Goal: Information Seeking & Learning: Learn about a topic

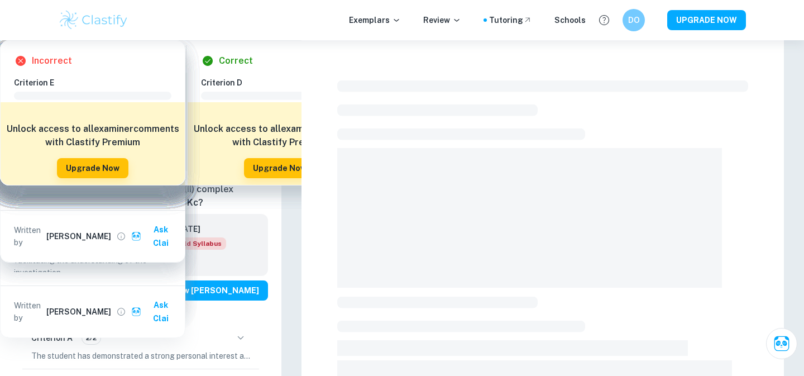
click at [103, 15] on img at bounding box center [93, 20] width 71 height 22
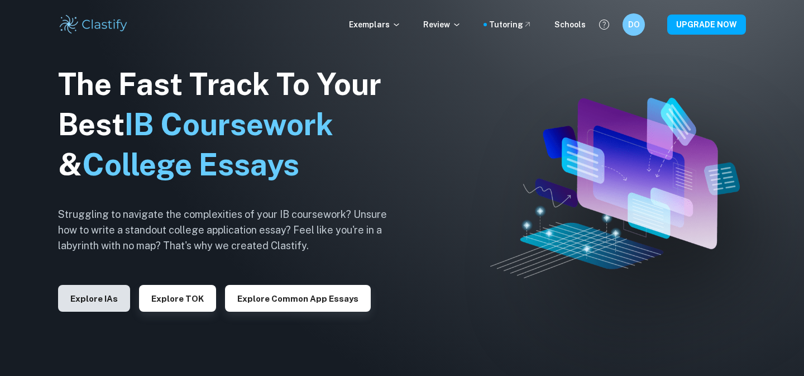
click at [103, 299] on button "Explore IAs" at bounding box center [94, 298] width 72 height 27
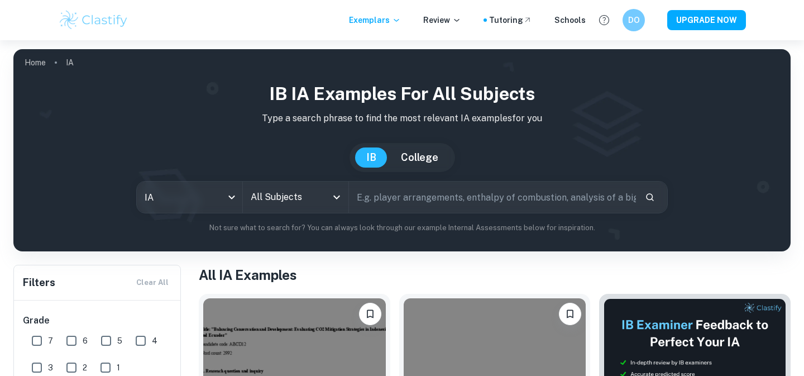
click at [287, 203] on input "All Subjects" at bounding box center [287, 196] width 79 height 21
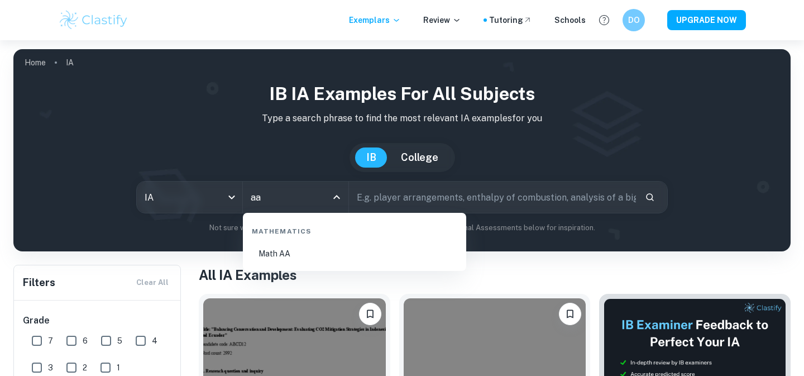
click at [292, 253] on li "Math AA" at bounding box center [354, 254] width 214 height 26
type input "Math AA"
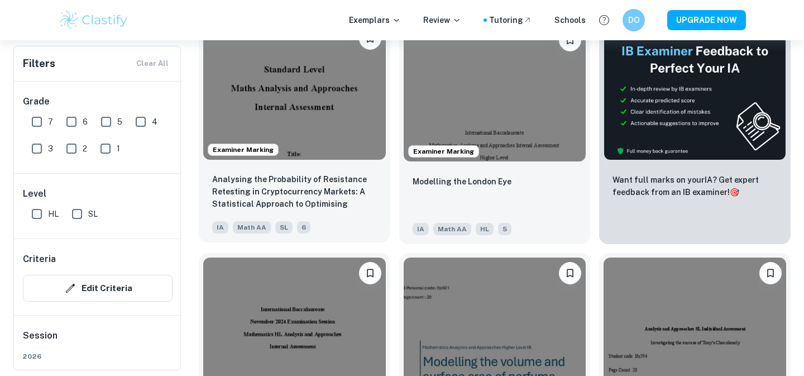
scroll to position [377, 0]
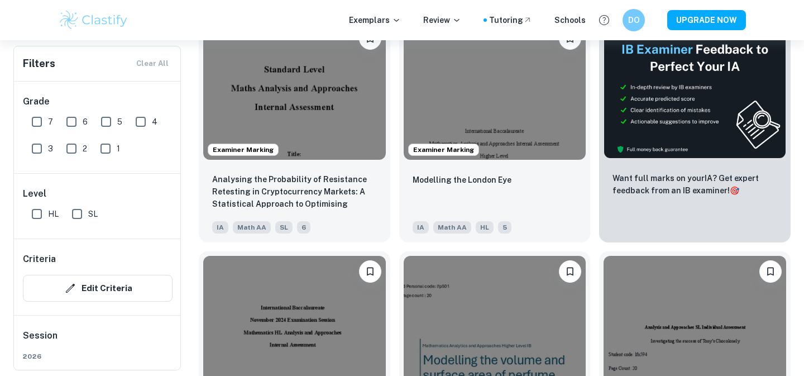
click at [44, 126] on input "7" at bounding box center [37, 122] width 22 height 22
checkbox input "true"
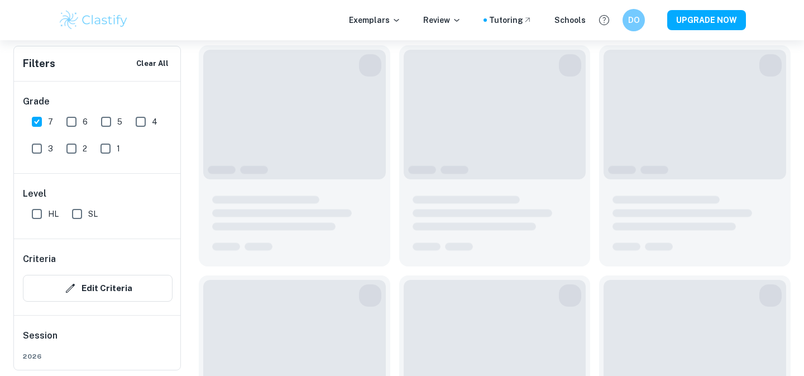
scroll to position [404, 0]
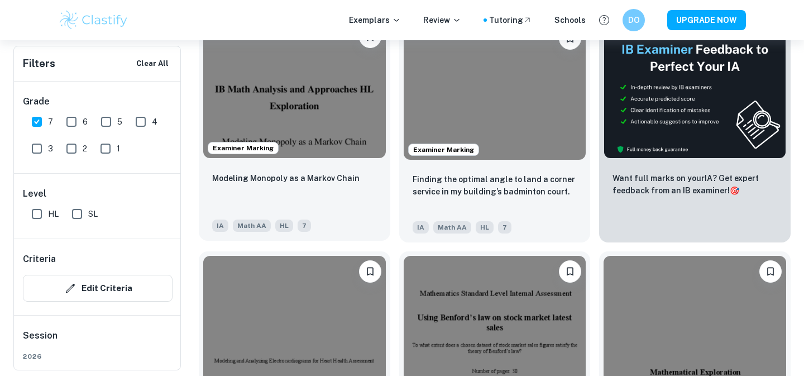
click at [313, 112] on img at bounding box center [294, 89] width 183 height 137
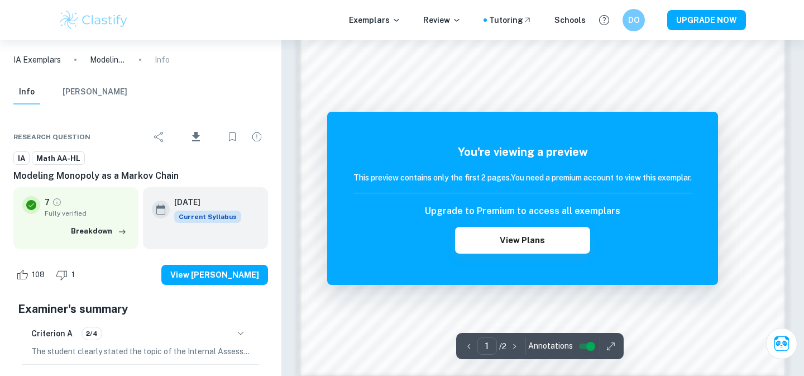
scroll to position [946, 0]
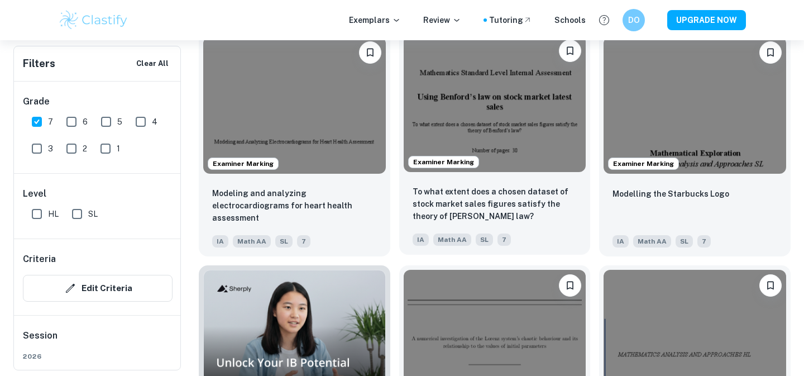
scroll to position [632, 0]
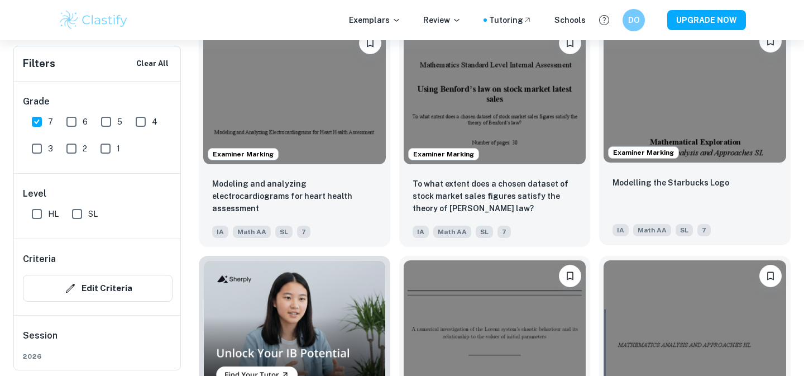
click at [711, 107] on img at bounding box center [694, 94] width 183 height 137
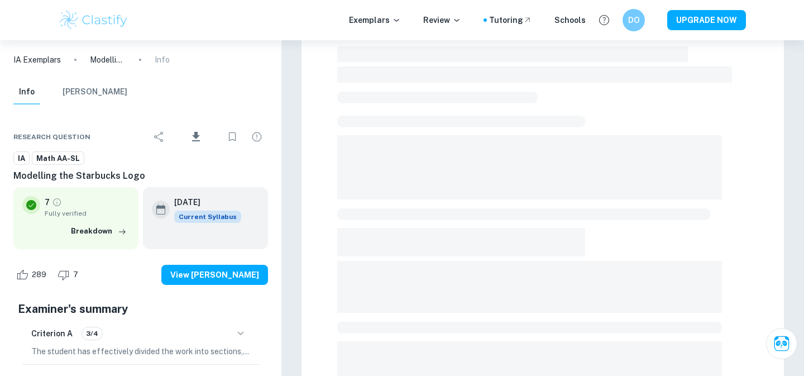
scroll to position [358, 0]
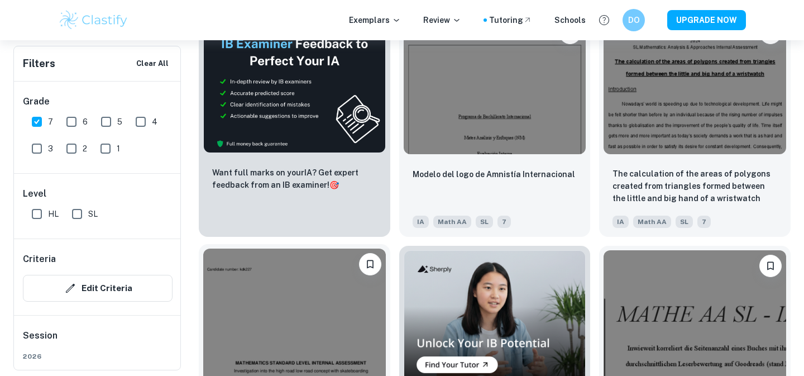
scroll to position [1805, 0]
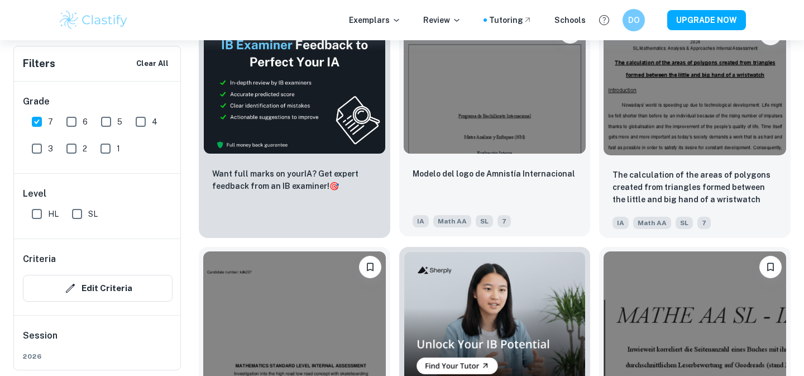
click at [527, 73] on img at bounding box center [495, 85] width 183 height 137
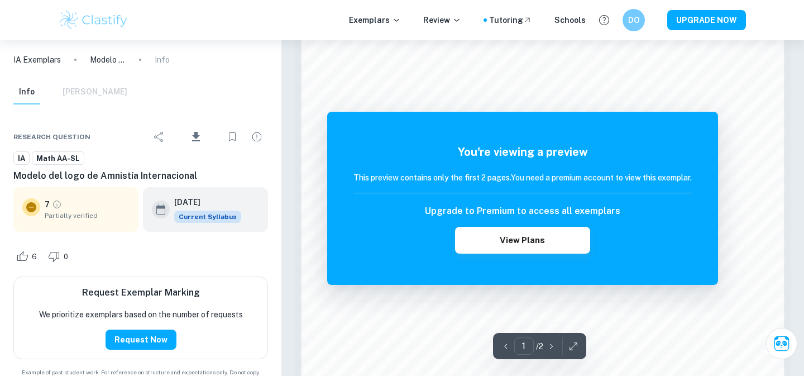
scroll to position [840, 0]
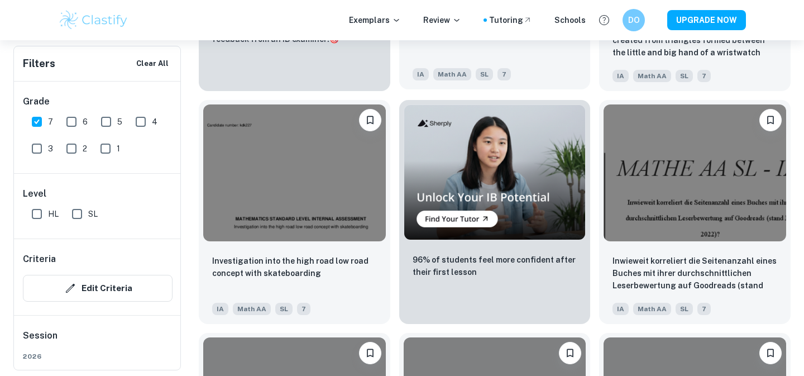
scroll to position [1953, 0]
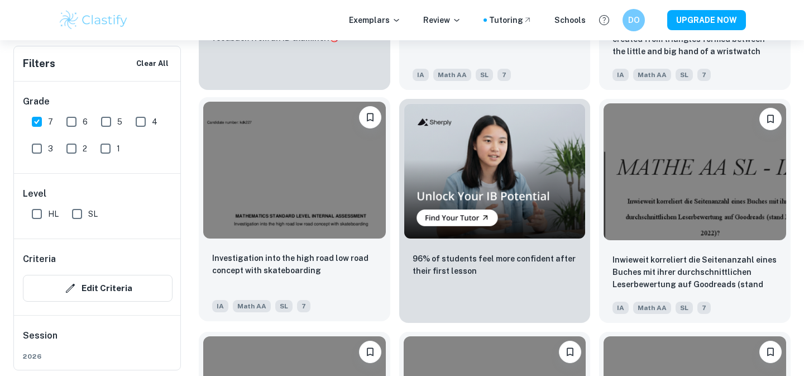
click at [339, 174] on img at bounding box center [294, 170] width 183 height 137
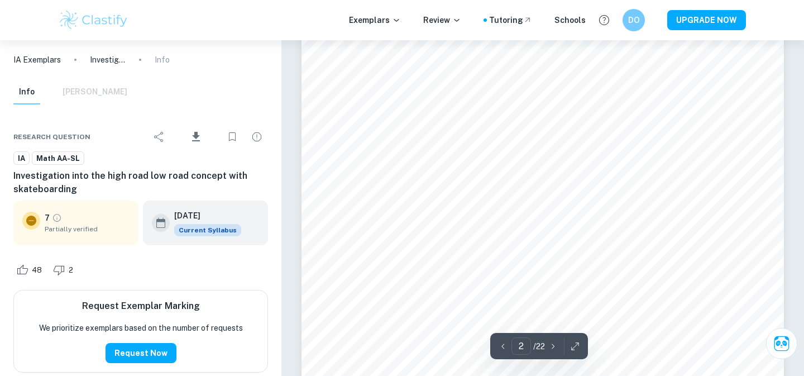
scroll to position [799, 0]
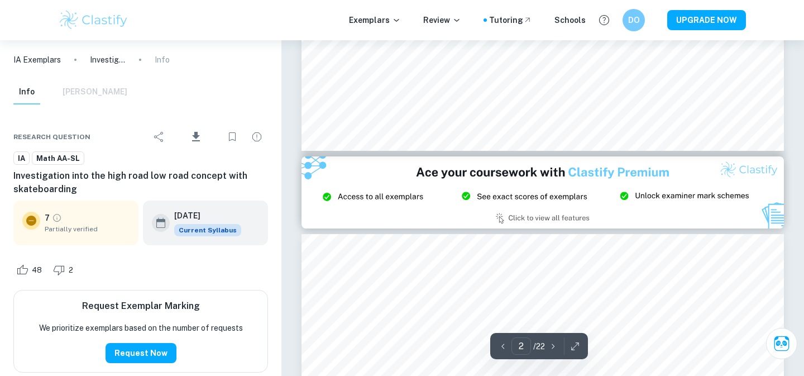
type input "3"
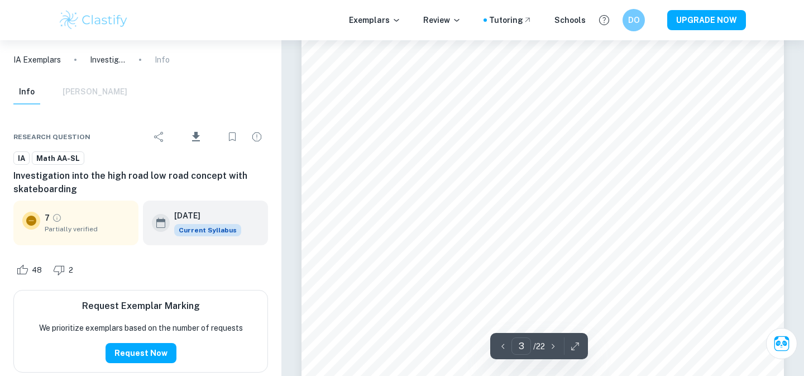
scroll to position [1466, 0]
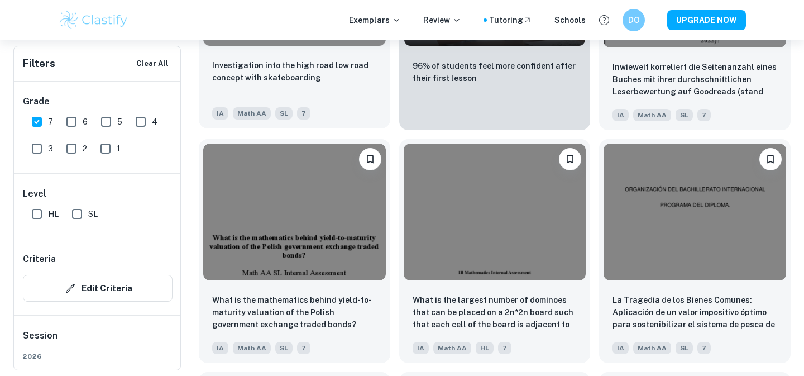
scroll to position [2146, 0]
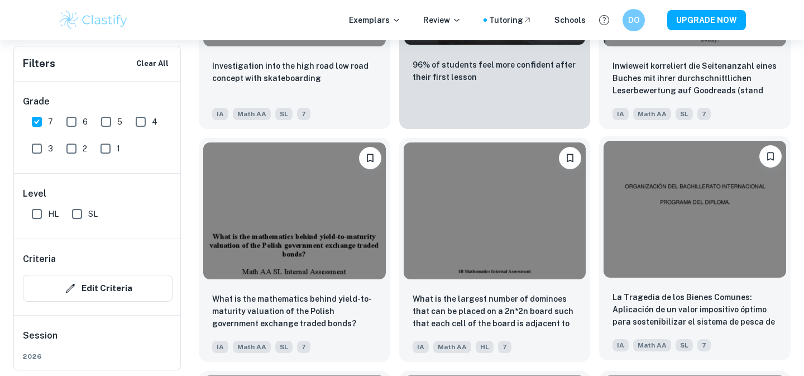
click at [645, 214] on img at bounding box center [694, 209] width 183 height 137
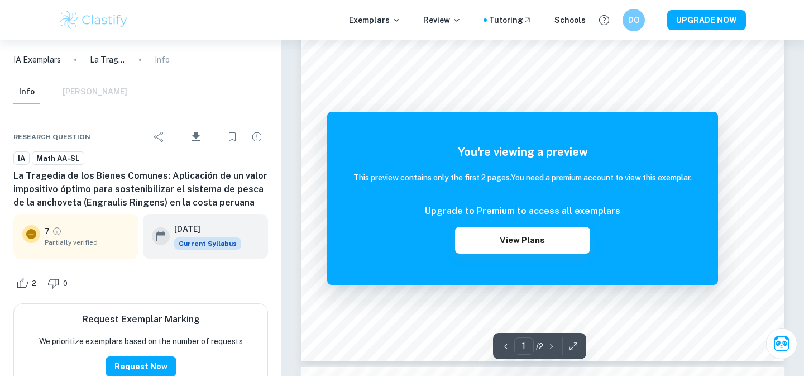
scroll to position [389, 0]
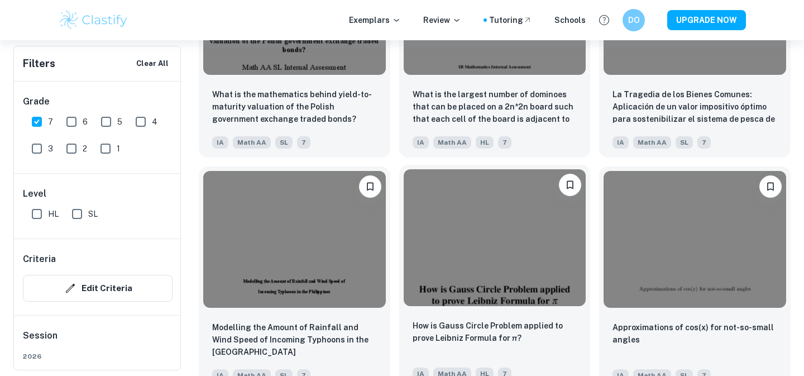
scroll to position [2353, 0]
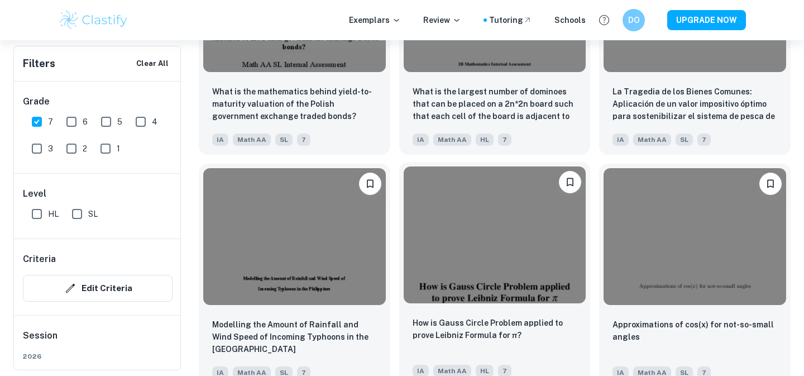
click at [459, 253] on img at bounding box center [495, 234] width 183 height 137
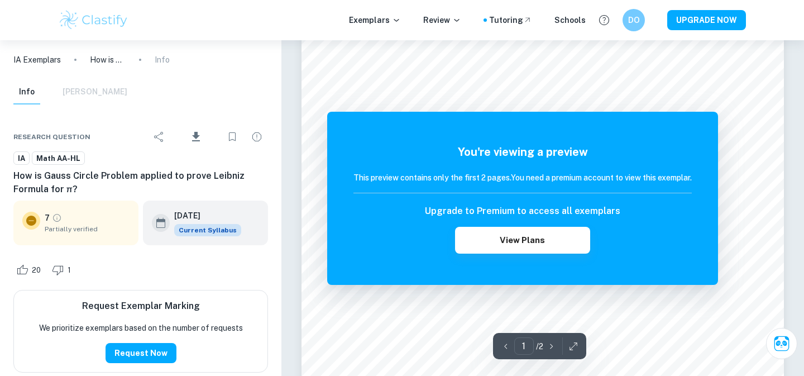
scroll to position [265, 0]
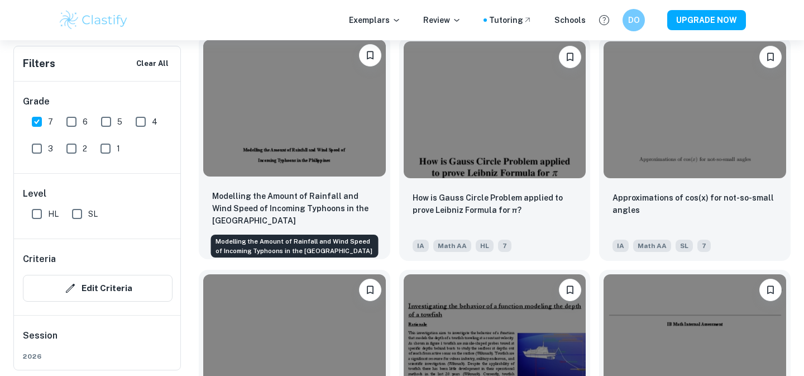
scroll to position [2483, 0]
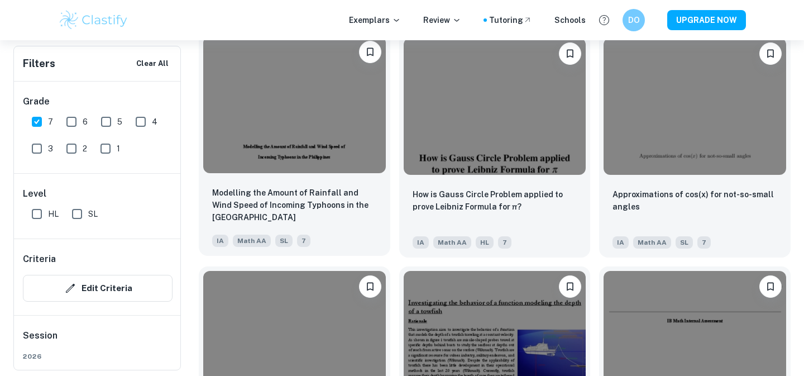
click at [339, 132] on img at bounding box center [294, 104] width 183 height 137
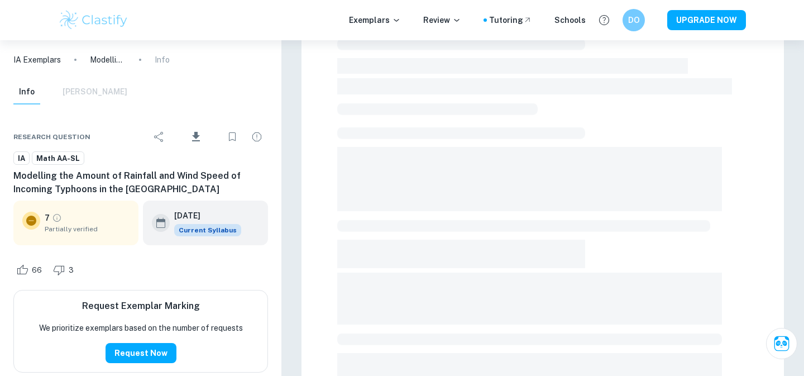
scroll to position [358, 0]
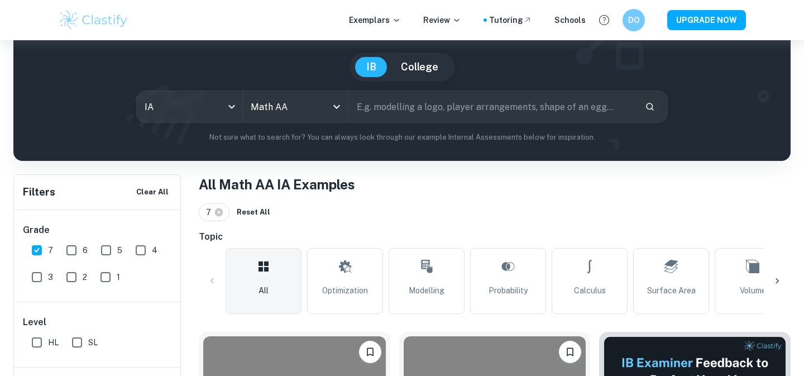
scroll to position [115, 0]
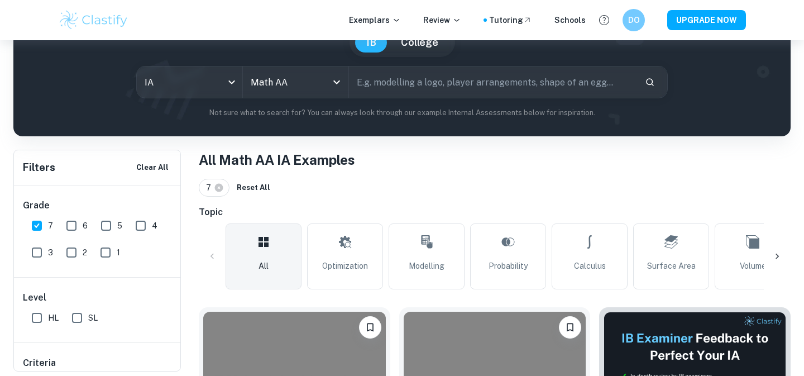
click at [454, 231] on link "Modelling" at bounding box center [427, 256] width 76 height 66
type input "Modelling"
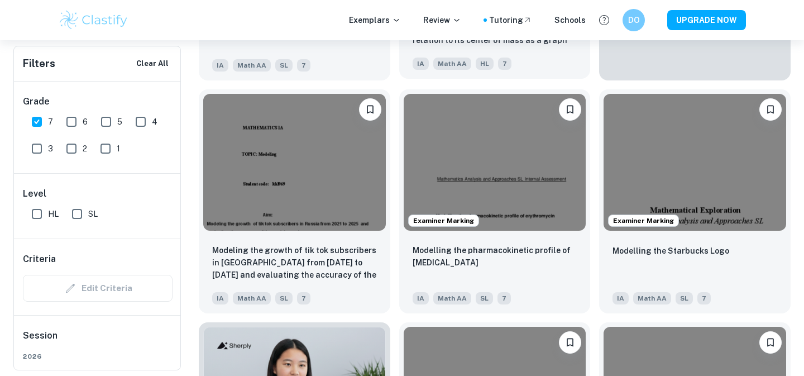
scroll to position [566, 0]
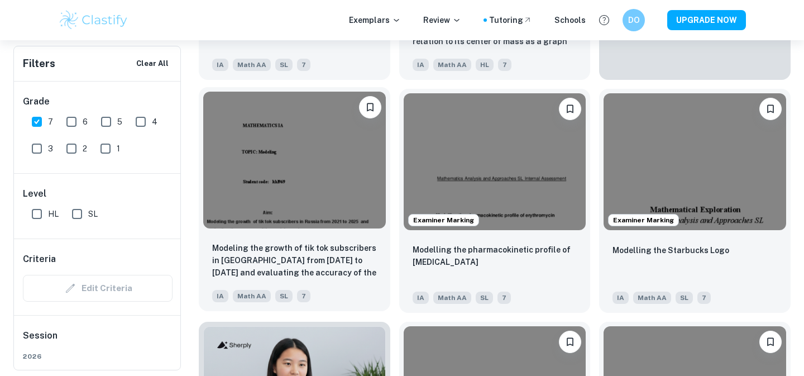
click at [334, 180] on img at bounding box center [294, 160] width 183 height 137
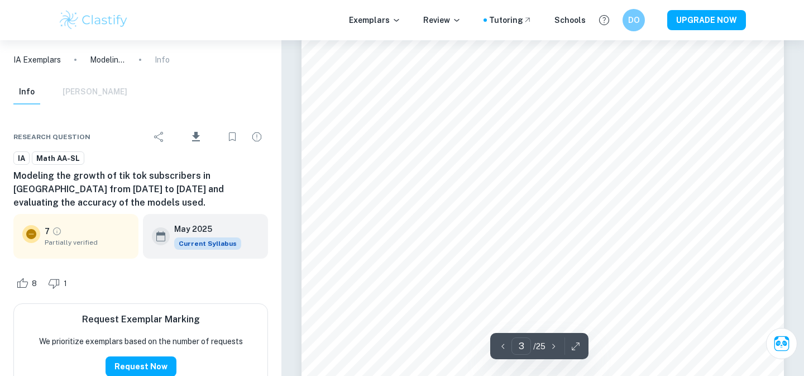
scroll to position [1579, 0]
type input "4"
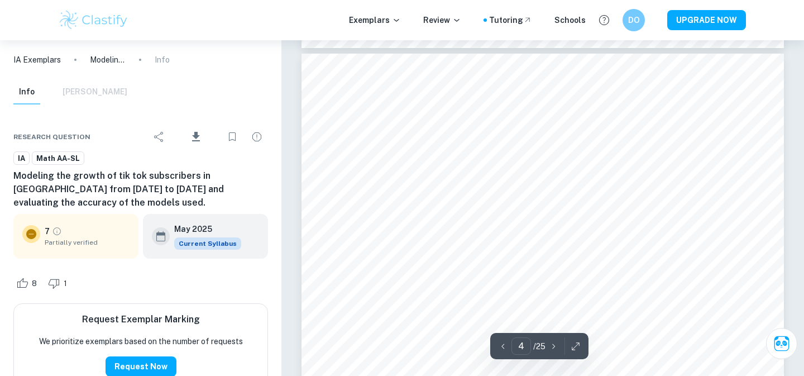
scroll to position [2056, 0]
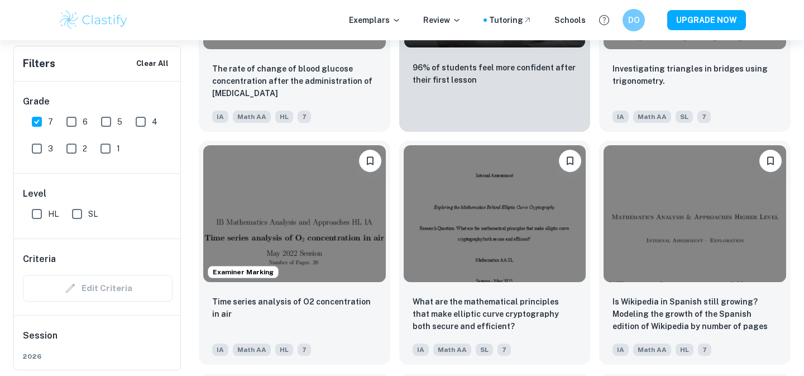
scroll to position [2145, 0]
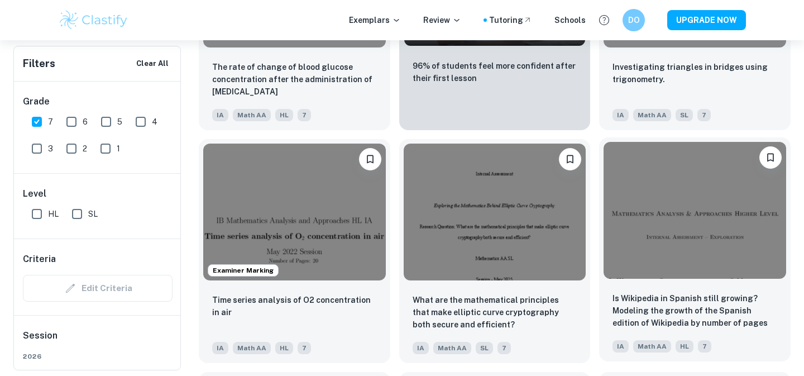
click at [706, 203] on img at bounding box center [694, 210] width 183 height 137
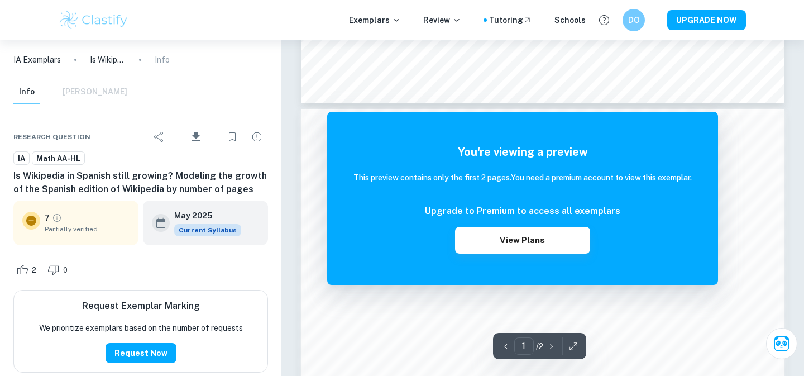
scroll to position [594, 0]
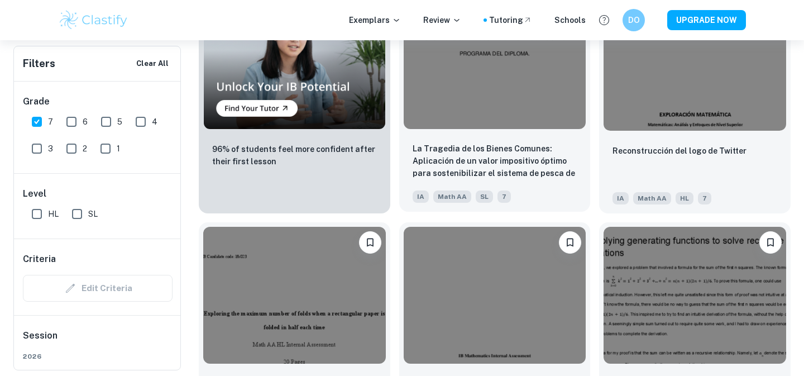
scroll to position [4619, 0]
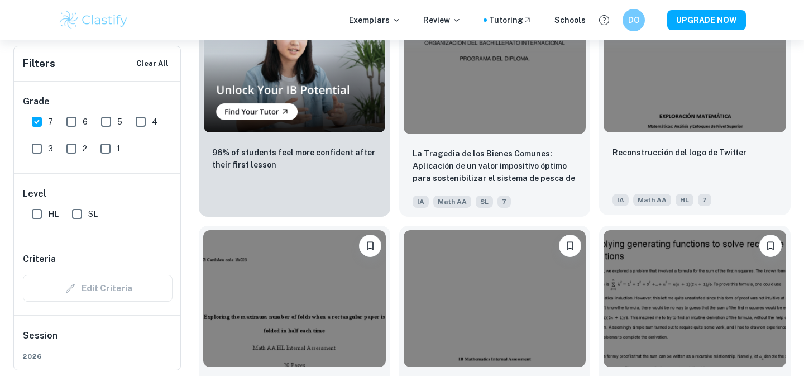
click at [660, 99] on img at bounding box center [694, 64] width 183 height 137
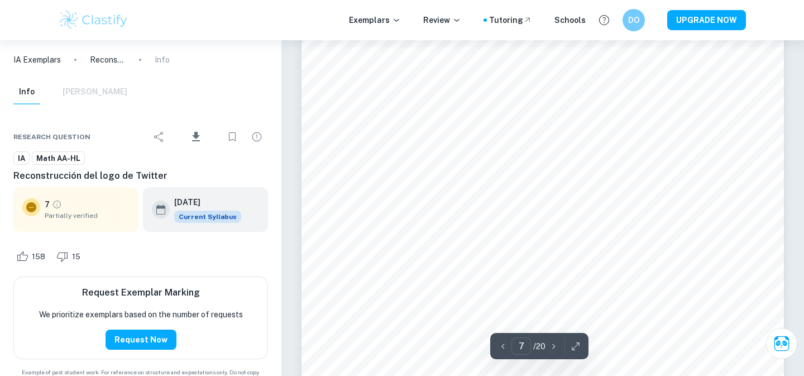
scroll to position [4026, 0]
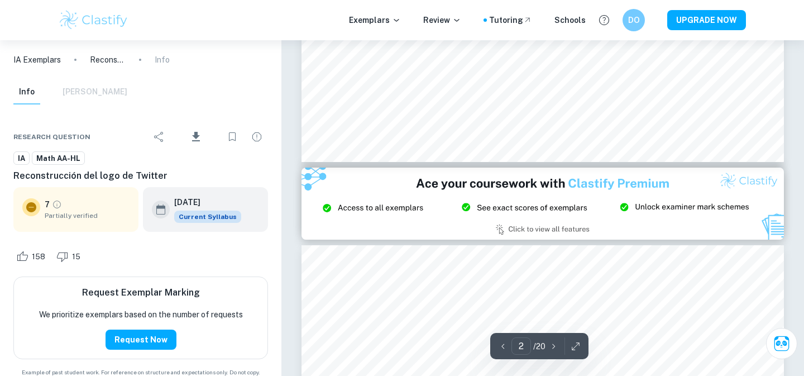
type input "3"
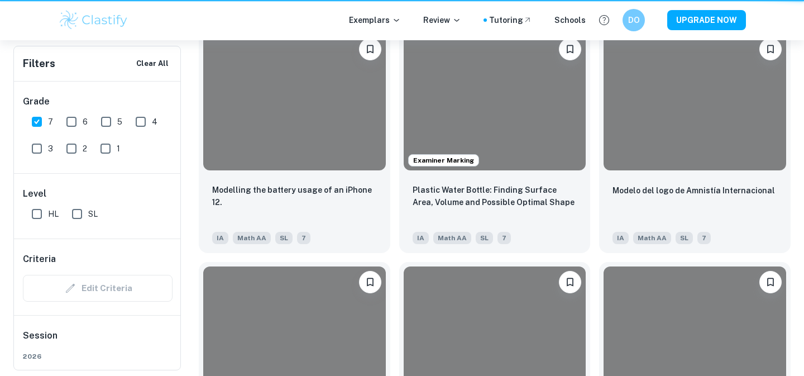
scroll to position [4619, 0]
